Goal: Task Accomplishment & Management: Manage account settings

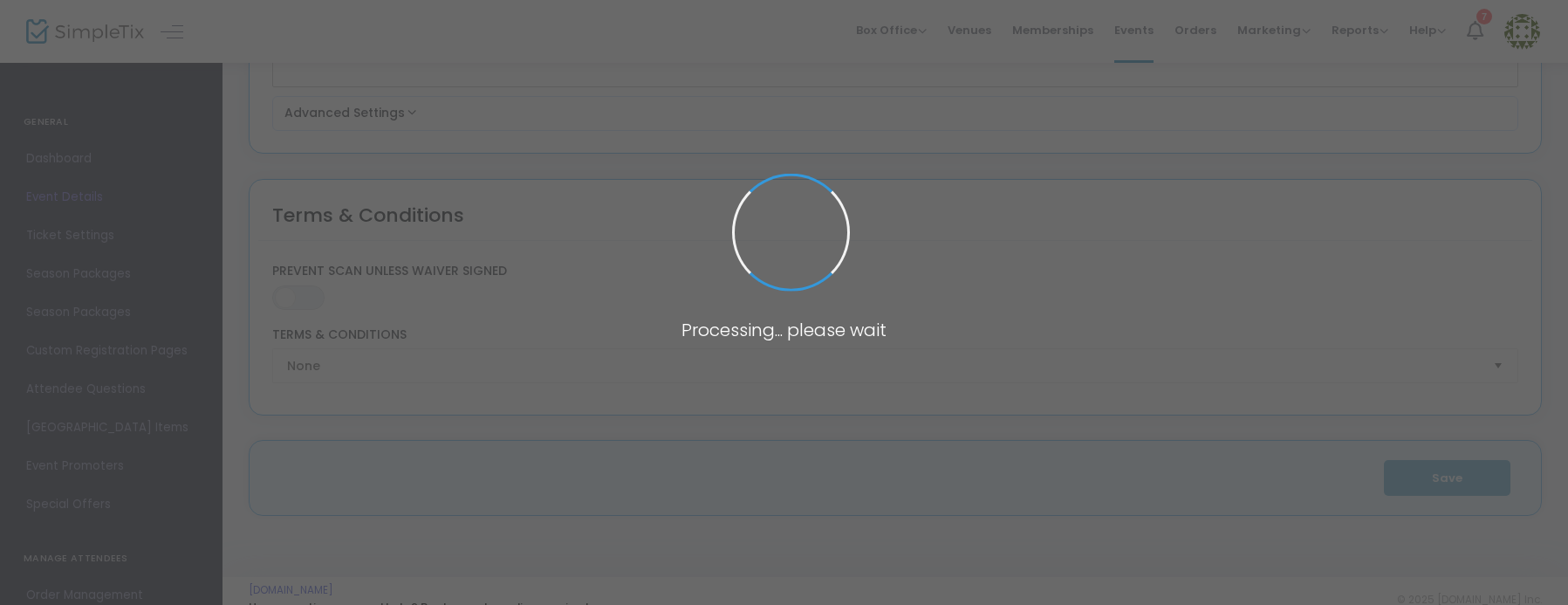
type input "Art Now MAM Hard Hat Tour"
type textarea "We are thrilled to invite you to our exclusive Hard Hat Tour of the upcoming [G…"
type input "RSVP"
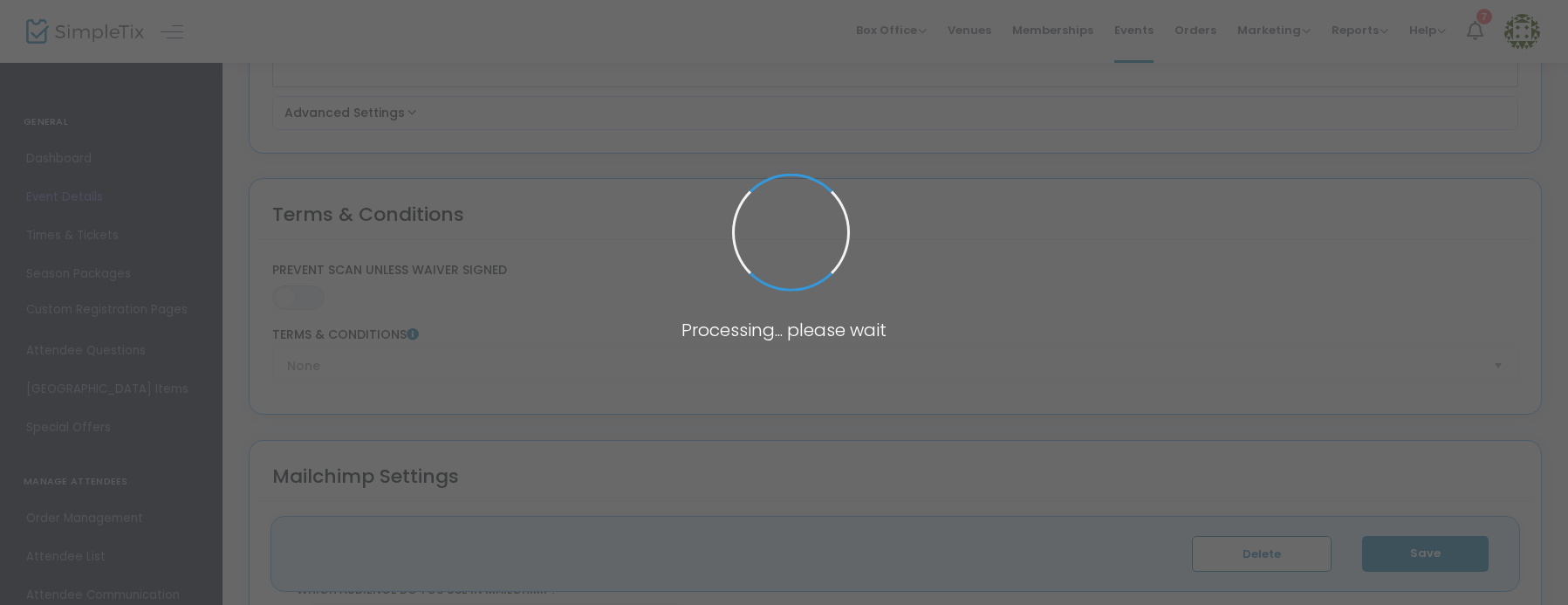
type input "[GEOGRAPHIC_DATA] ([GEOGRAPHIC_DATA])"
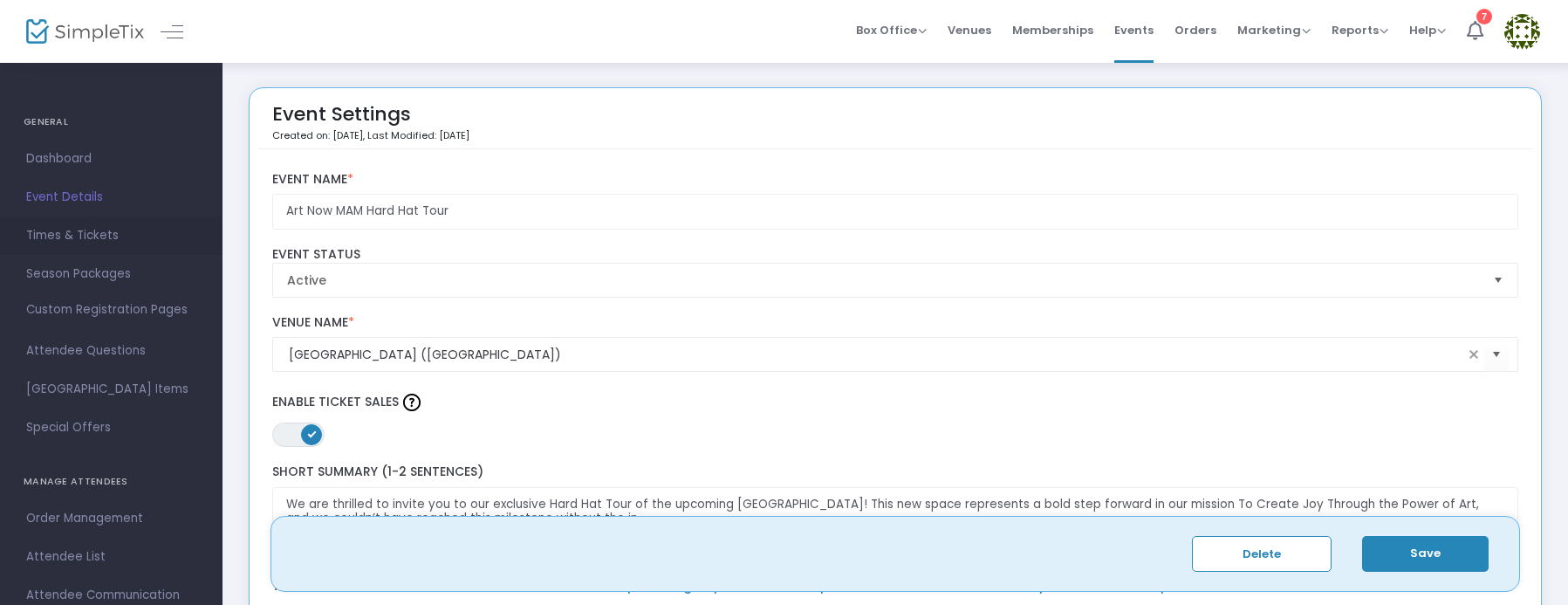
click at [108, 235] on span "Times & Tickets" at bounding box center [111, 236] width 170 height 23
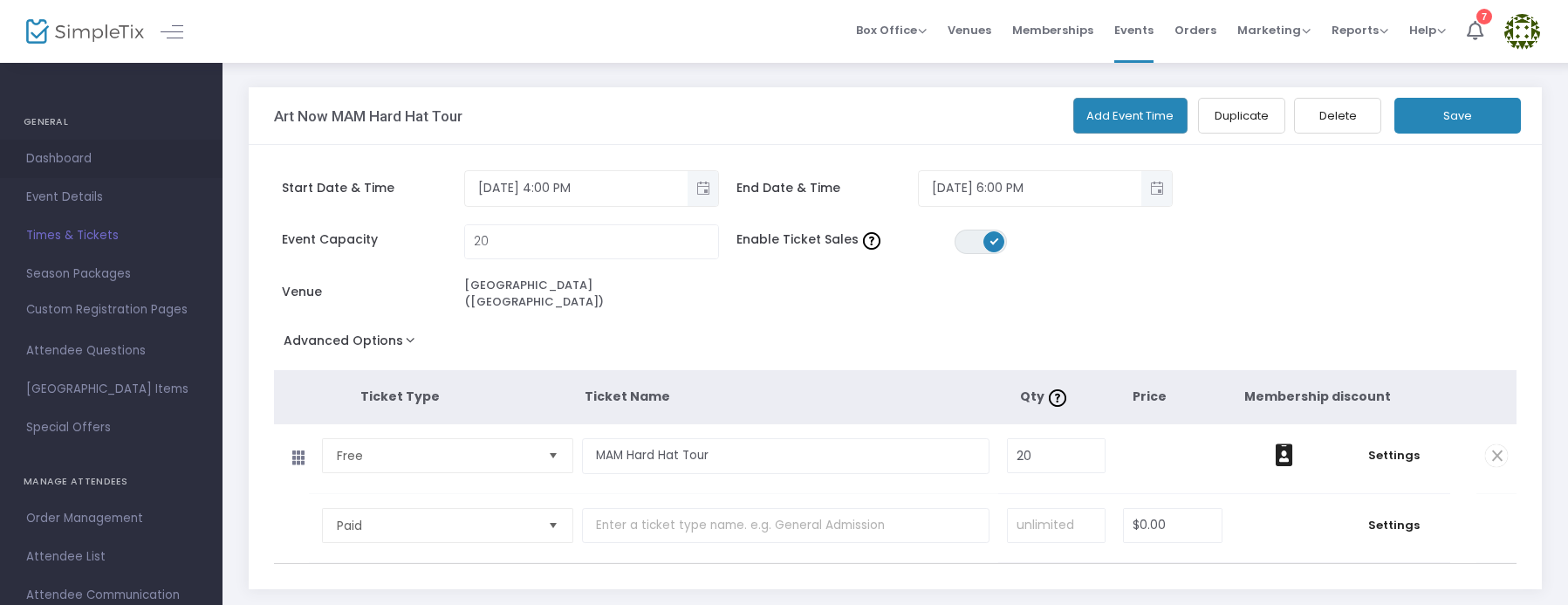
click at [166, 149] on span "Dashboard" at bounding box center [111, 159] width 170 height 23
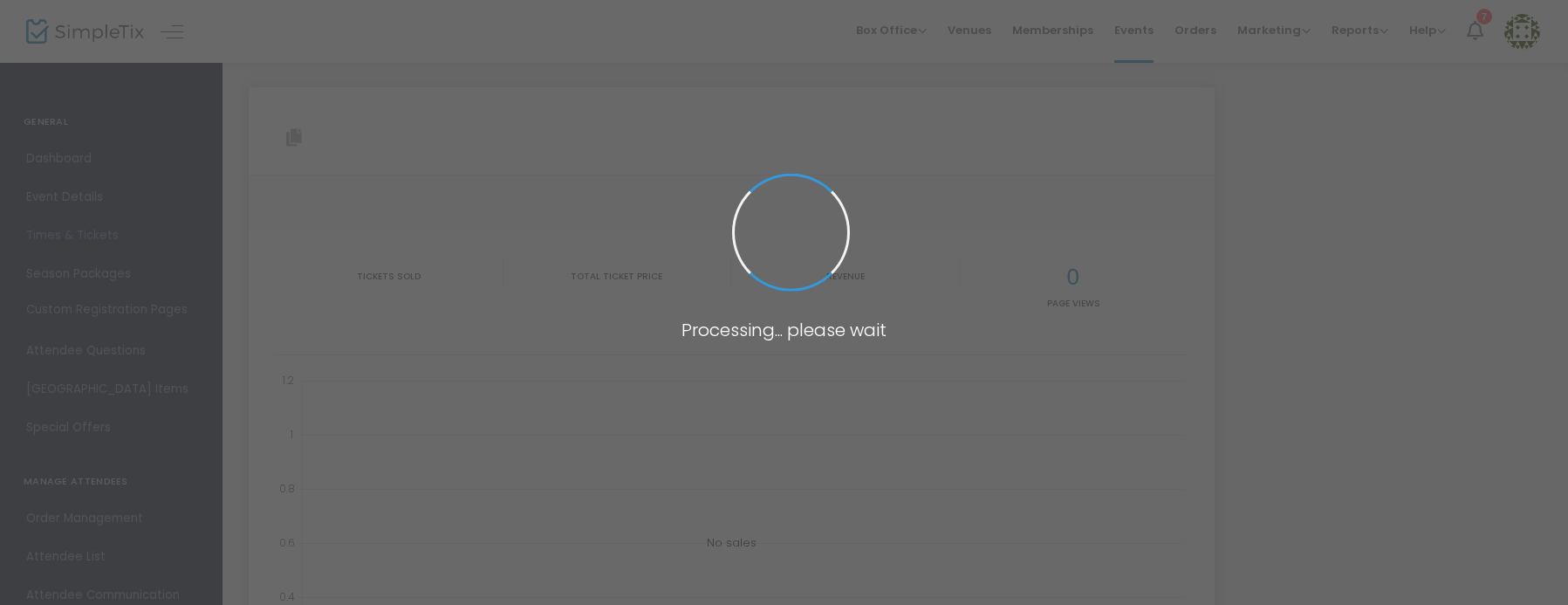
type input "[URL][DOMAIN_NAME]"
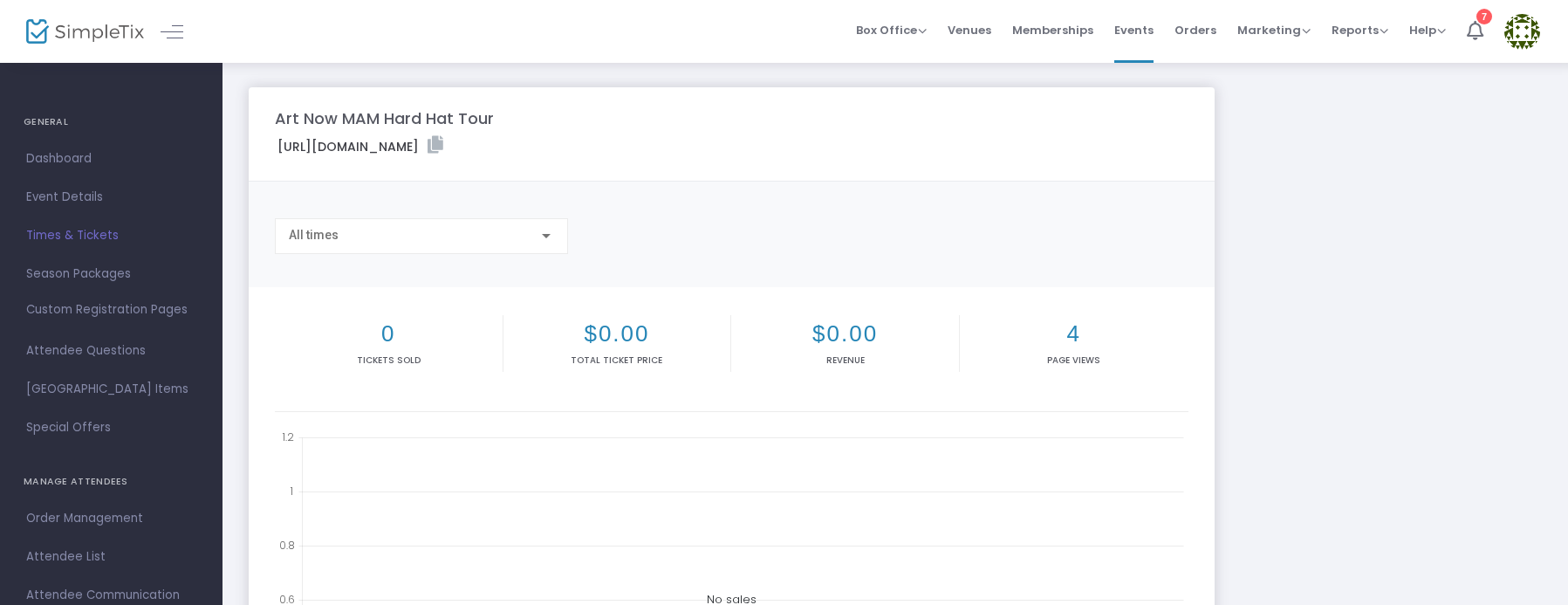
click at [395, 116] on m-panel-title "Art Now MAM Hard Hat Tour" at bounding box center [384, 119] width 219 height 24
copy m-panel-title "Art Now MAM Hard Hat Tour"
click at [444, 141] on label "[URL][DOMAIN_NAME] Copy Link" at bounding box center [361, 146] width 166 height 20
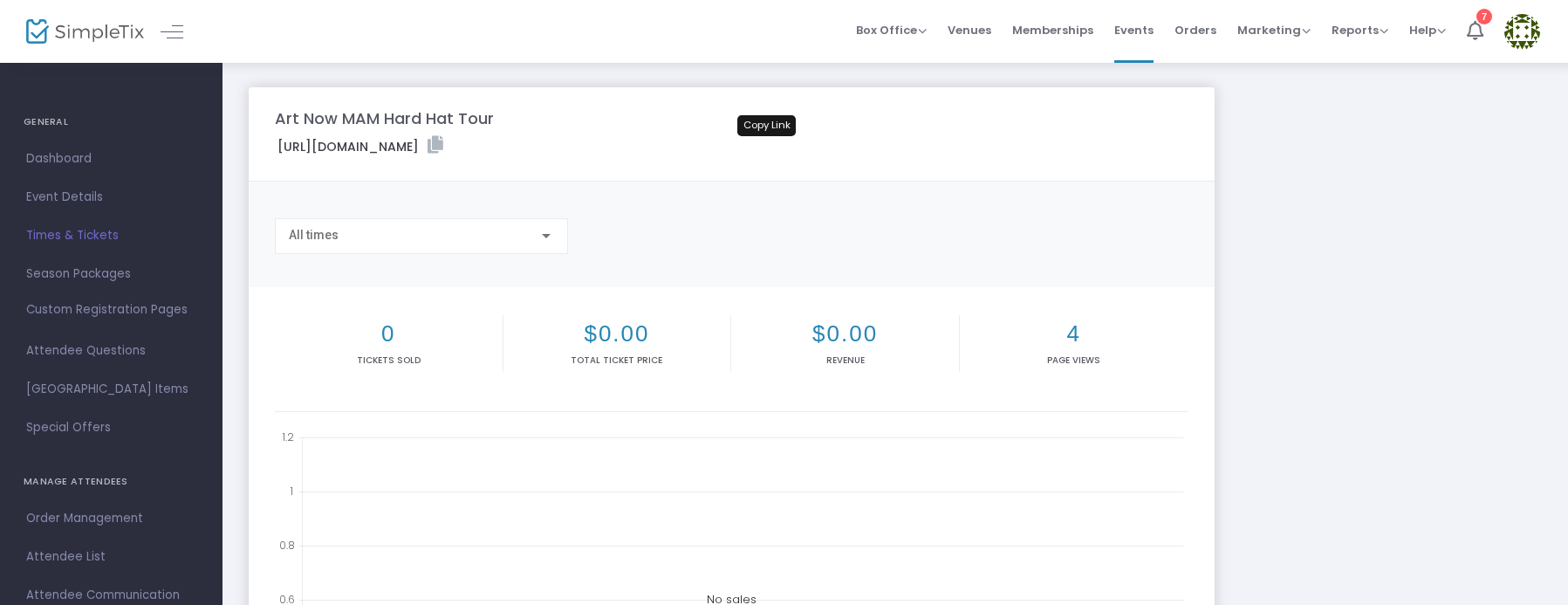
click at [444, 142] on icon at bounding box center [435, 144] width 16 height 17
